Goal: Information Seeking & Learning: Learn about a topic

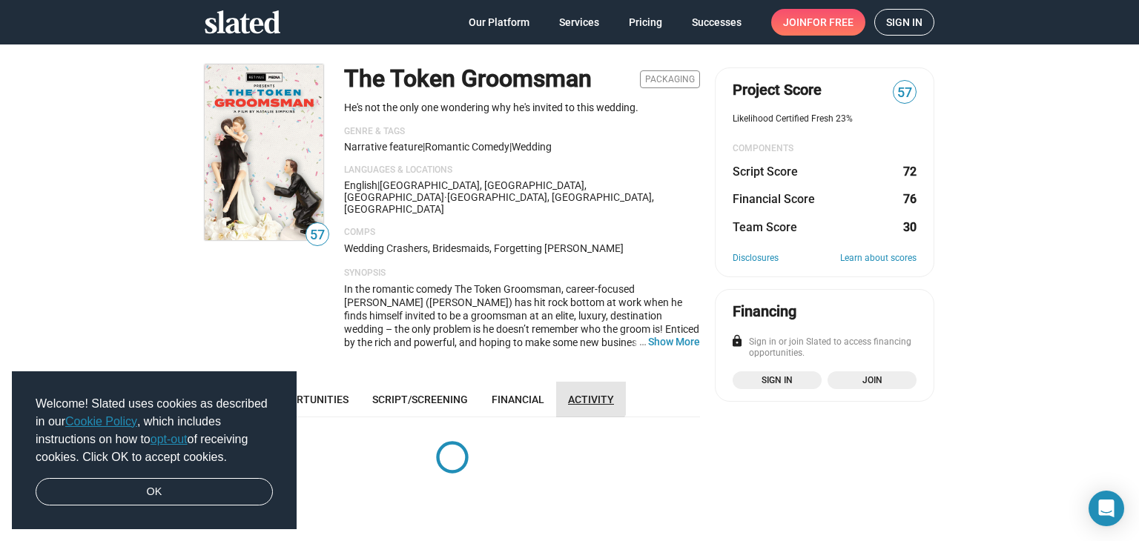
click at [577, 394] on span "Activity" at bounding box center [591, 400] width 46 height 12
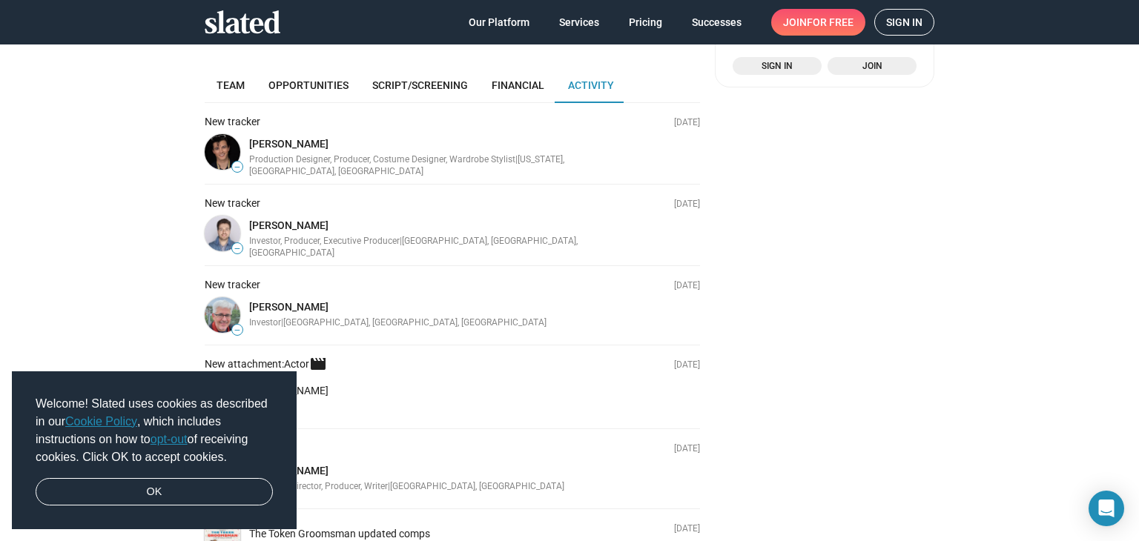
scroll to position [166, 0]
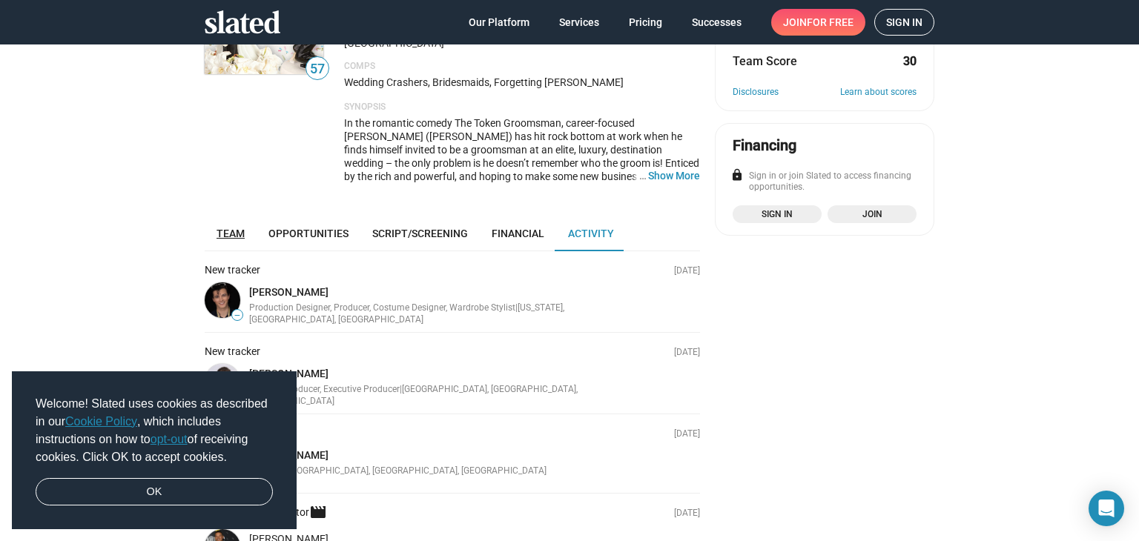
click at [217, 228] on span "Team" at bounding box center [231, 234] width 28 height 12
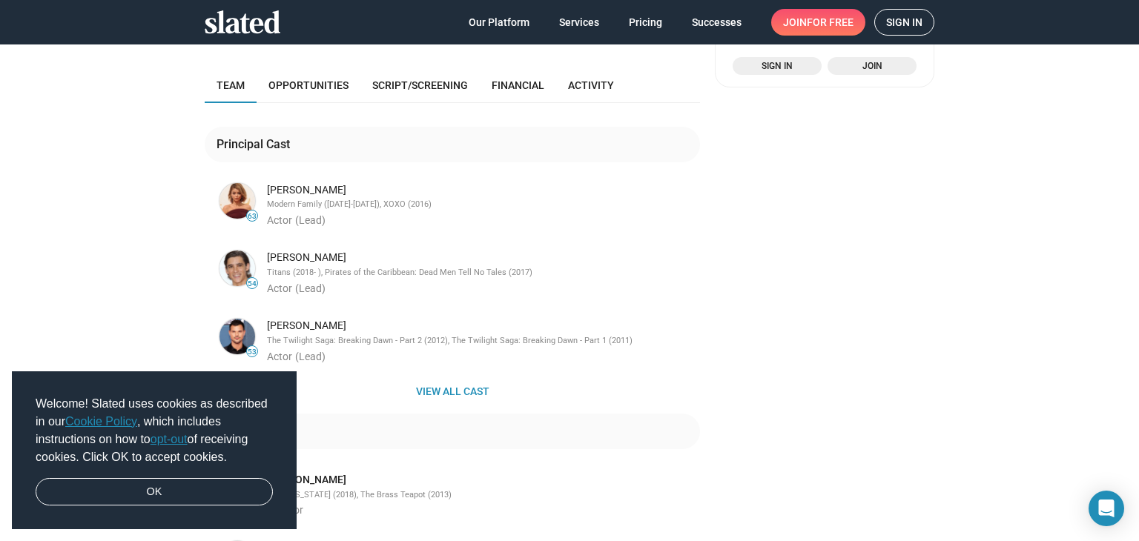
scroll to position [314, 0]
